Goal: Information Seeking & Learning: Find specific fact

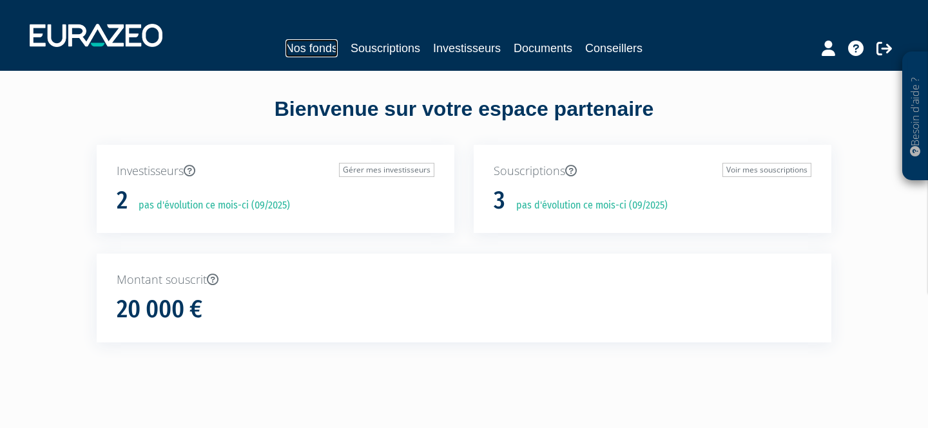
click at [326, 46] on link "Nos fonds" at bounding box center [311, 48] width 52 height 18
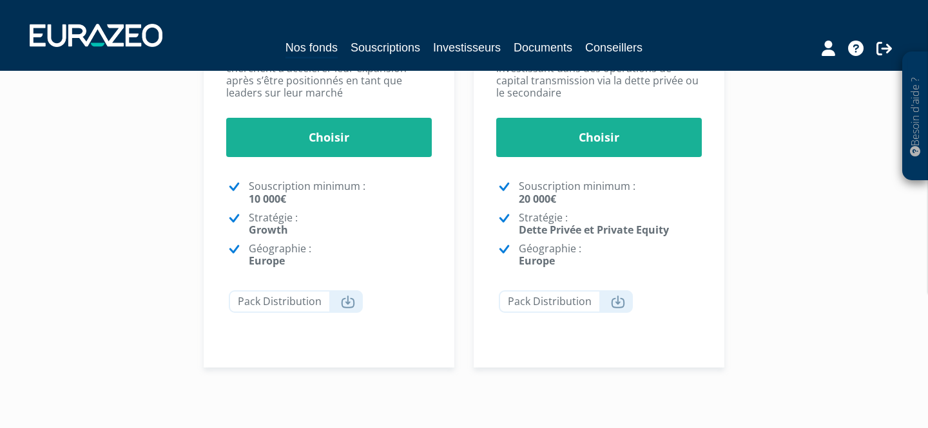
scroll to position [453, 0]
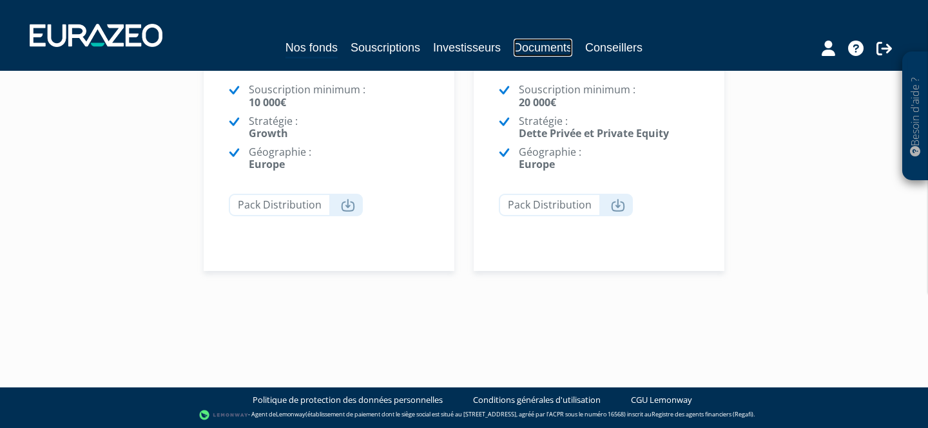
click at [539, 46] on link "Documents" at bounding box center [542, 48] width 59 height 18
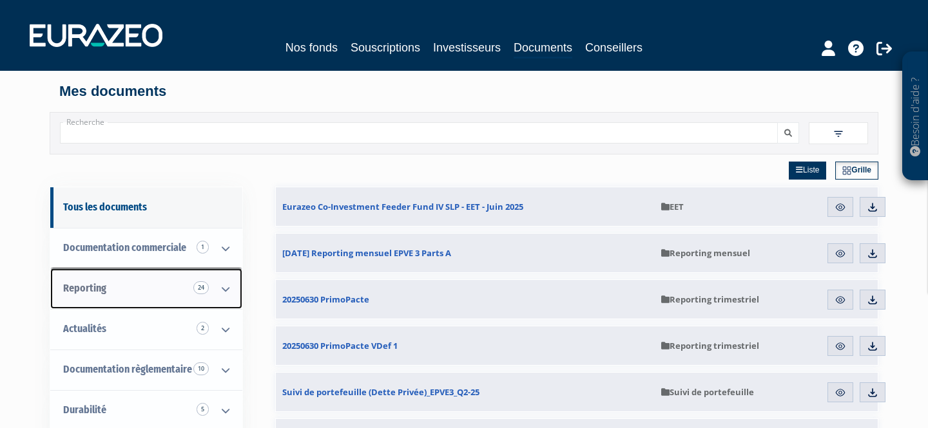
click at [86, 293] on span "Reporting 24" at bounding box center [84, 288] width 43 height 12
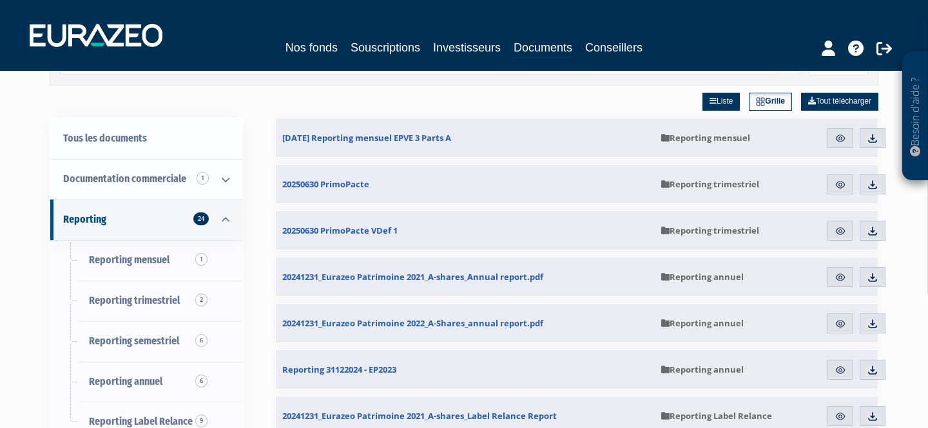
scroll to position [81, 0]
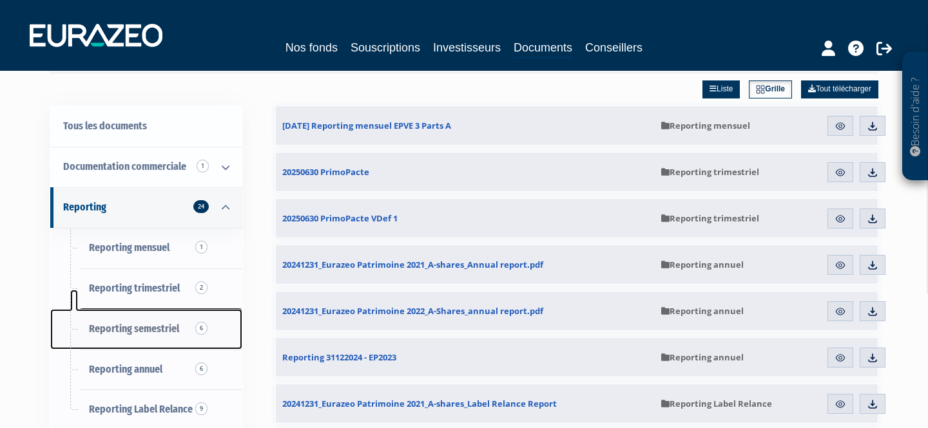
click at [120, 327] on span "Reporting semestriel 6" at bounding box center [134, 329] width 90 height 12
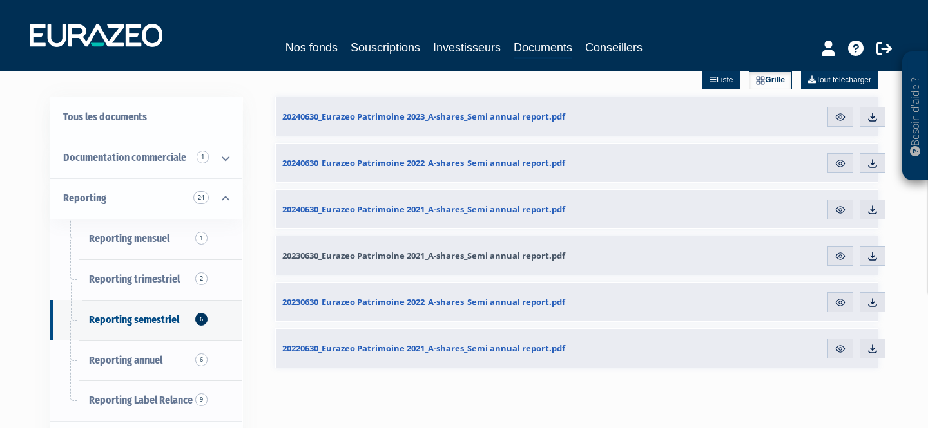
scroll to position [91, 0]
click at [870, 118] on img at bounding box center [872, 117] width 12 height 12
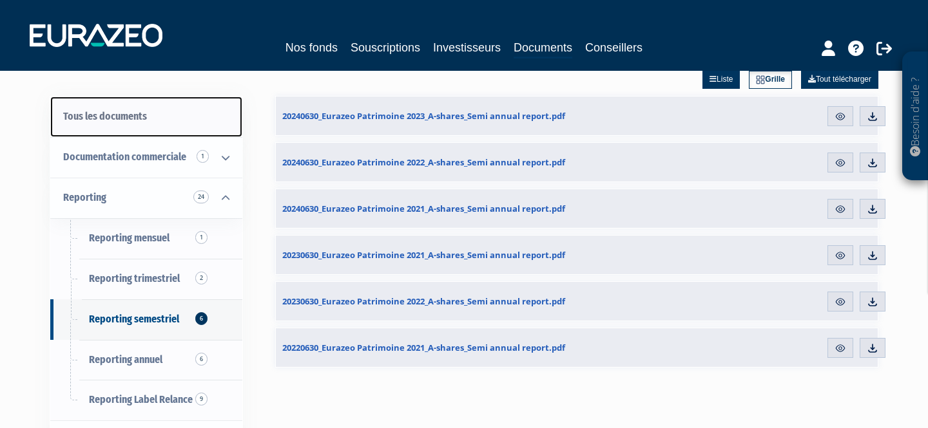
click at [128, 119] on link "Tous les documents" at bounding box center [146, 117] width 192 height 41
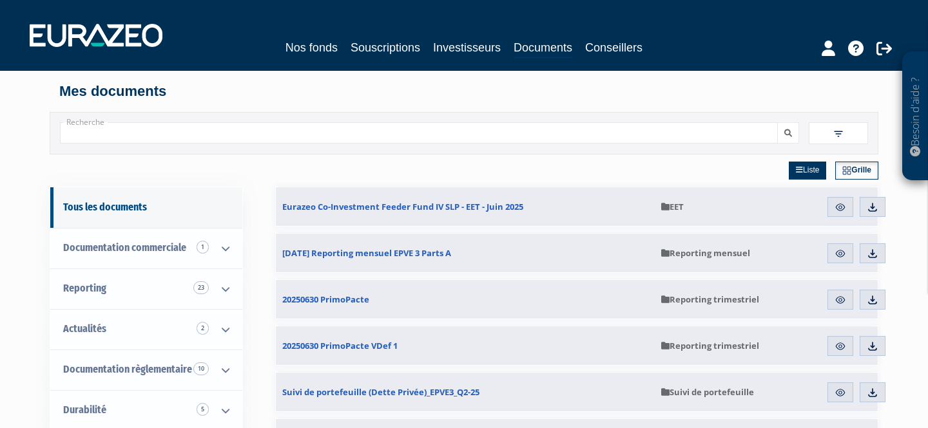
click at [129, 136] on input "Recherche" at bounding box center [419, 132] width 718 height 21
type input "patrimoine 2020"
click at [777, 122] on button "submit" at bounding box center [788, 132] width 22 height 21
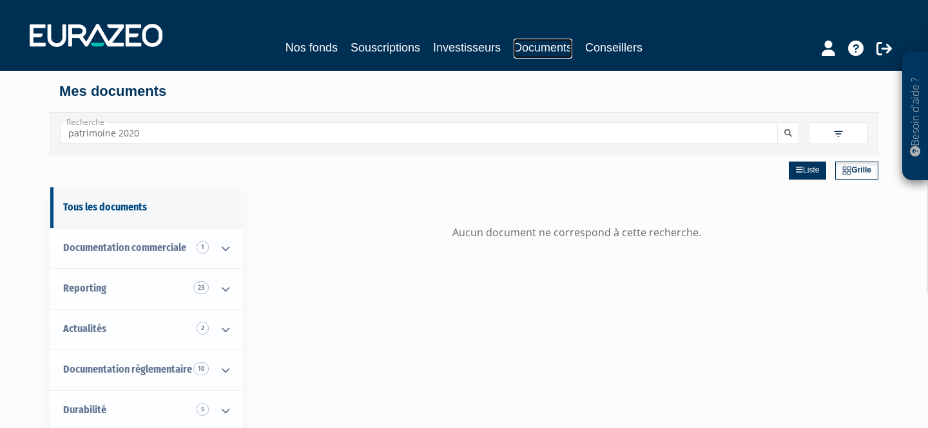
click at [551, 43] on link "Documents" at bounding box center [542, 49] width 59 height 20
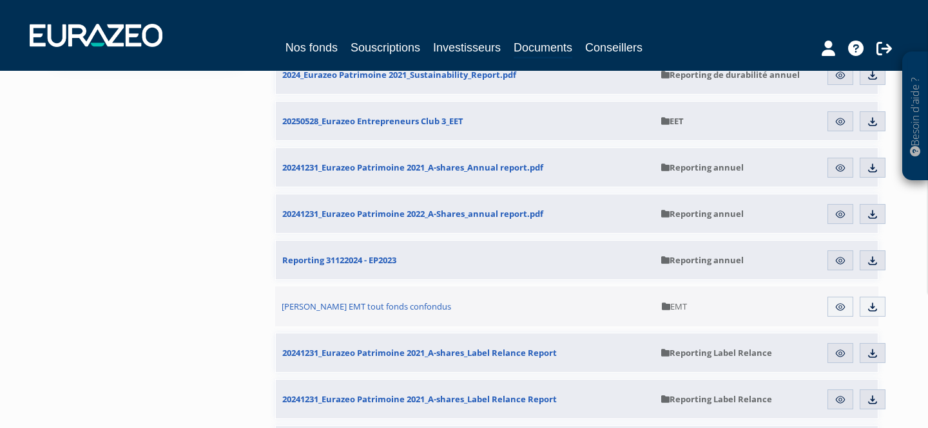
scroll to position [453, 0]
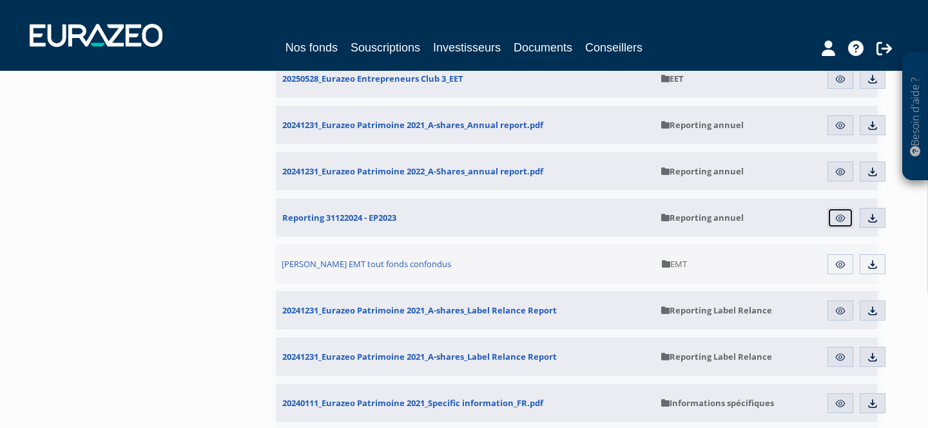
click at [845, 216] on link "Aperçu" at bounding box center [840, 218] width 26 height 21
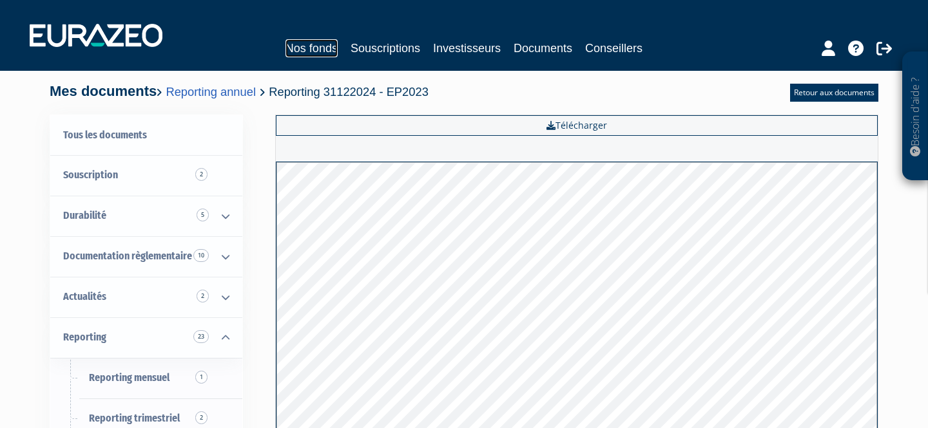
click at [323, 51] on link "Nos fonds" at bounding box center [311, 48] width 52 height 18
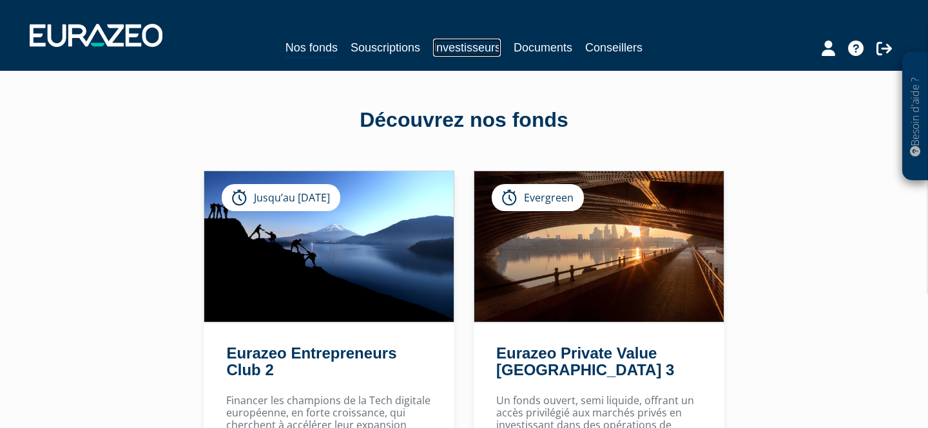
click at [452, 51] on link "Investisseurs" at bounding box center [467, 48] width 68 height 18
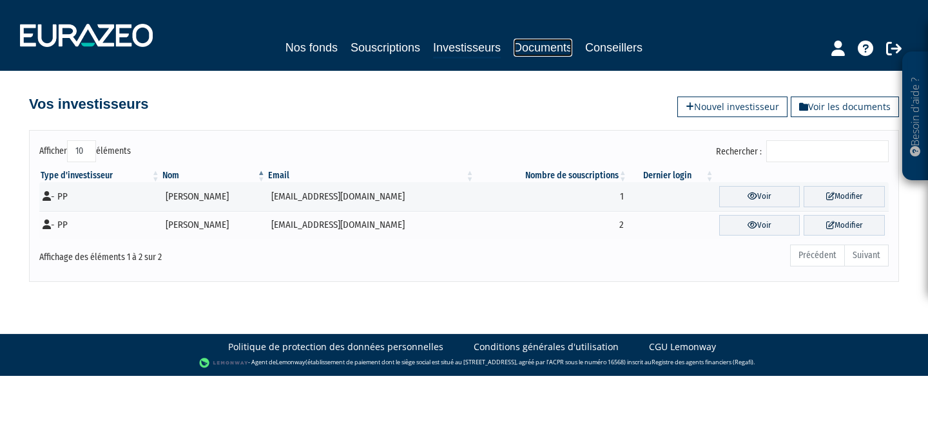
click at [540, 45] on link "Documents" at bounding box center [542, 48] width 59 height 18
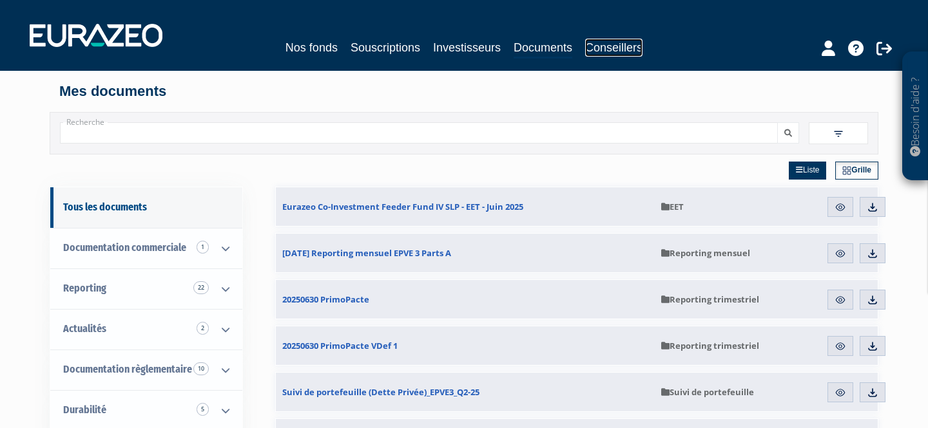
click at [616, 51] on link "Conseillers" at bounding box center [613, 48] width 57 height 18
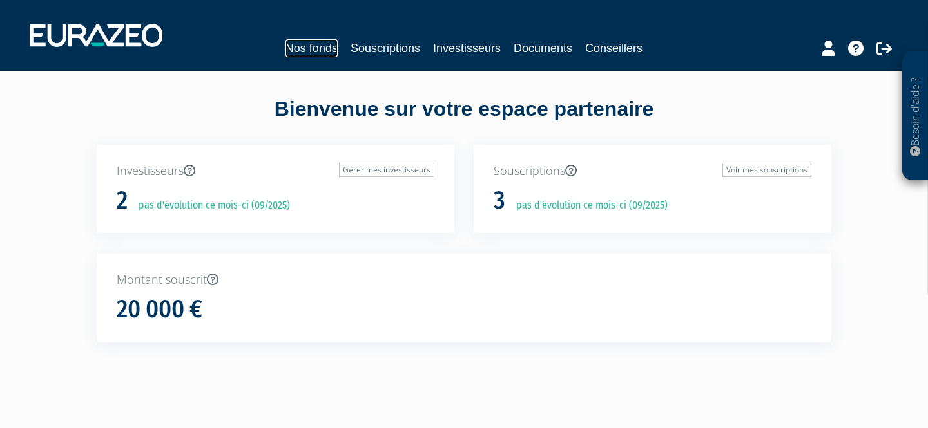
click at [314, 49] on link "Nos fonds" at bounding box center [311, 48] width 52 height 18
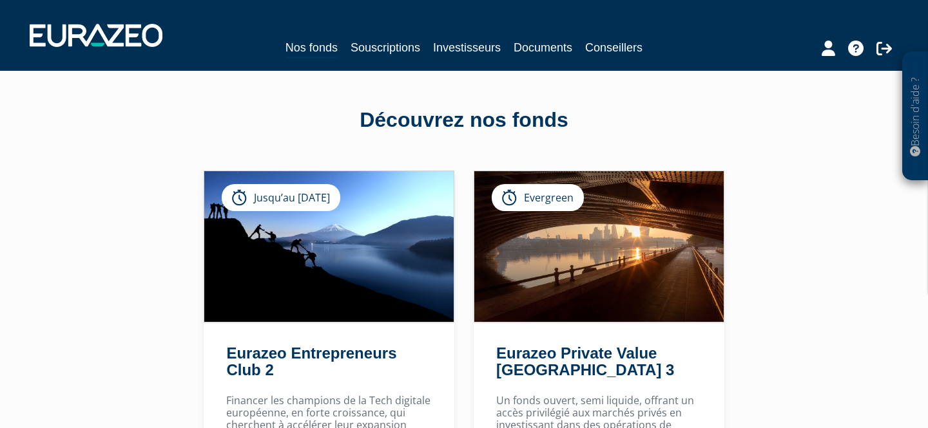
scroll to position [453, 0]
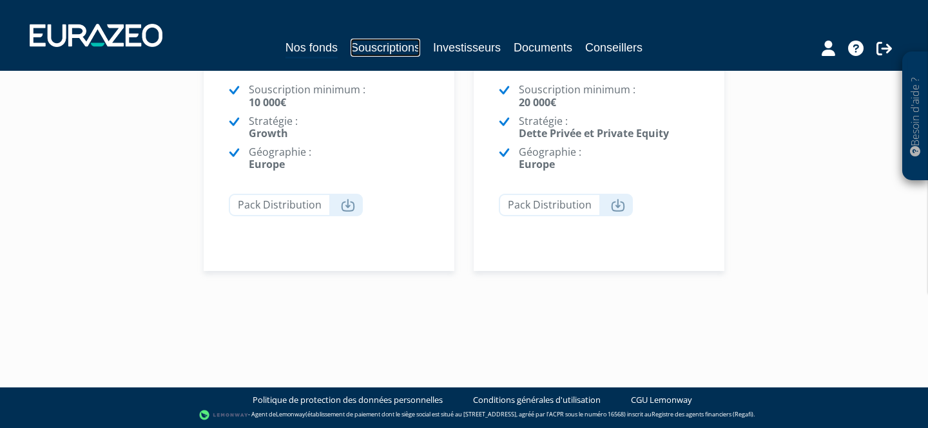
click at [385, 48] on link "Souscriptions" at bounding box center [385, 48] width 70 height 18
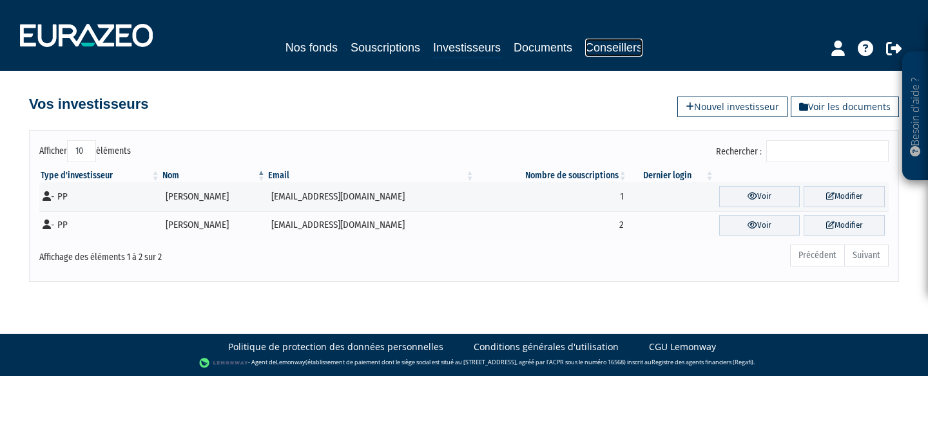
click at [586, 52] on link "Conseillers" at bounding box center [613, 48] width 57 height 18
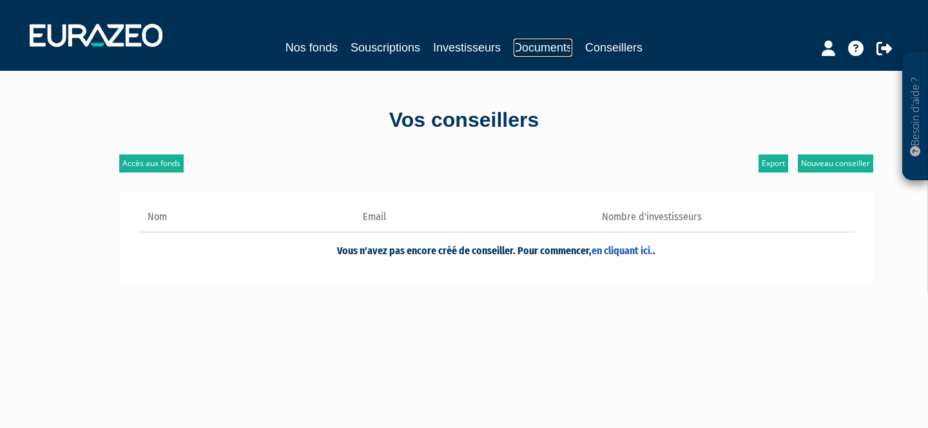
click at [542, 51] on link "Documents" at bounding box center [542, 48] width 59 height 18
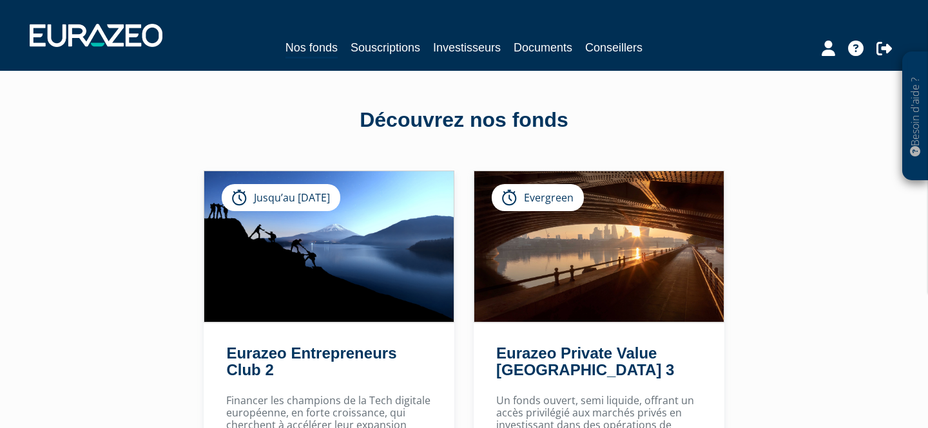
scroll to position [453, 0]
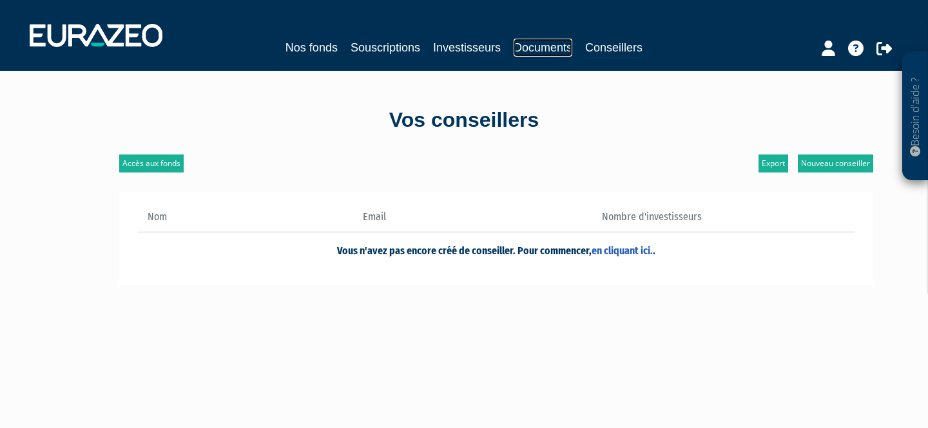
click at [554, 46] on link "Documents" at bounding box center [542, 48] width 59 height 18
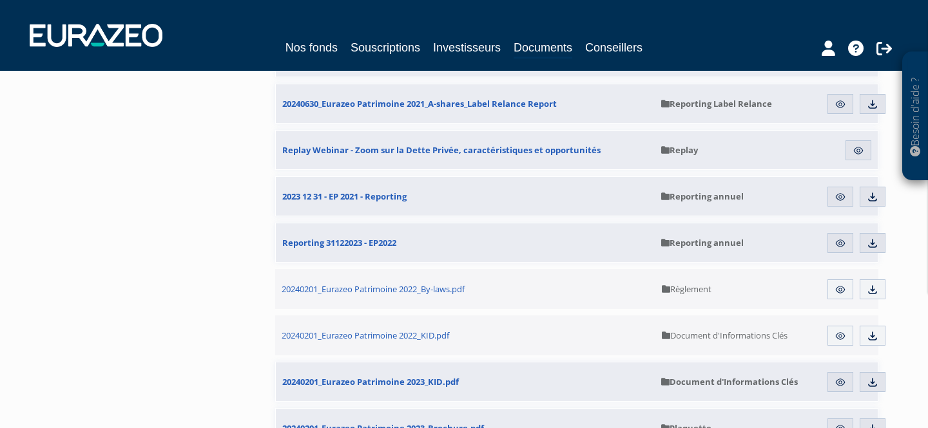
scroll to position [1130, 0]
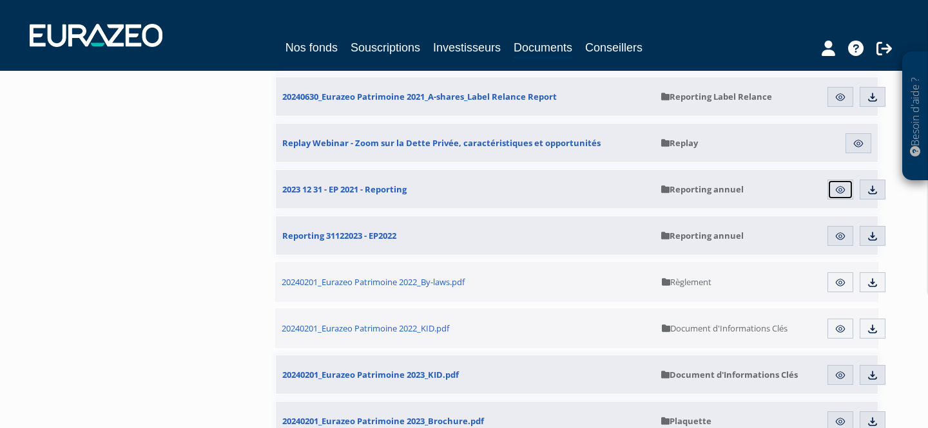
click at [837, 187] on img at bounding box center [840, 190] width 12 height 12
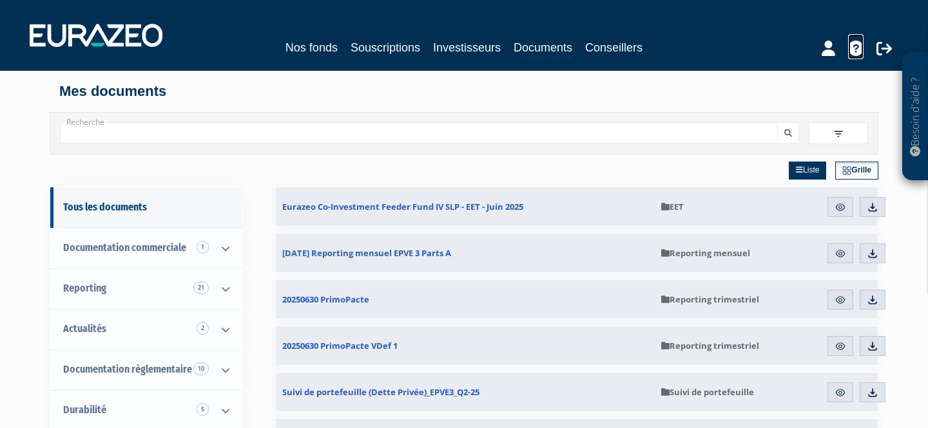
click at [855, 50] on icon at bounding box center [855, 48] width 15 height 15
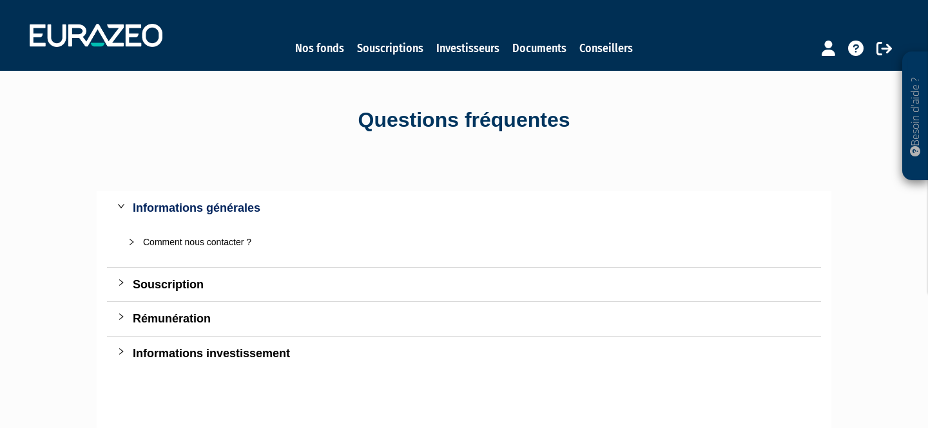
click at [240, 242] on div "Comment nous contacter ?" at bounding box center [471, 242] width 657 height 14
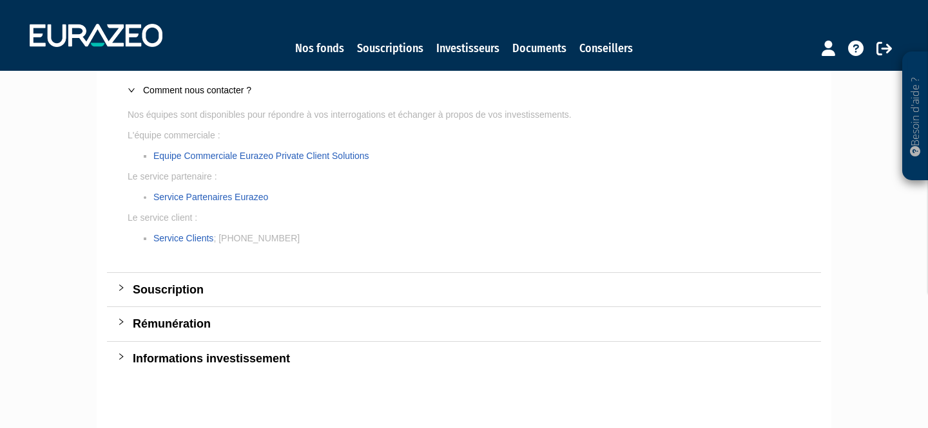
scroll to position [126, 0]
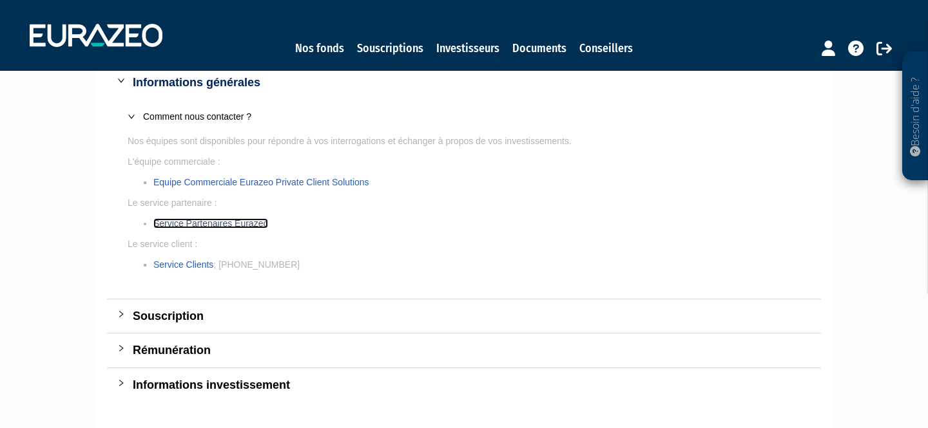
click at [233, 224] on link "Service Partenaires Eurazeo" at bounding box center [210, 223] width 115 height 10
click at [208, 224] on link "Service Partenaires Eurazeo" at bounding box center [210, 223] width 115 height 10
